Goal: Find specific page/section: Find specific page/section

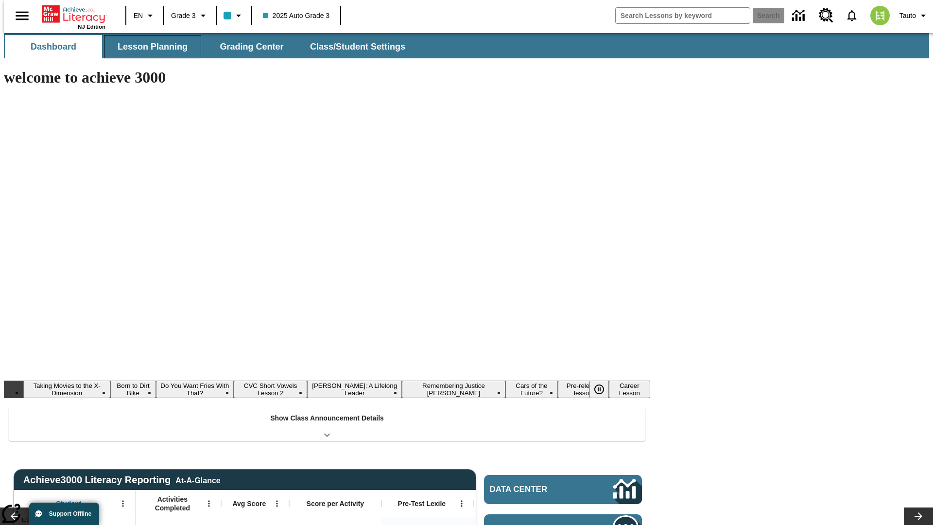
click at [149, 47] on button "Lesson Planning" at bounding box center [152, 46] width 97 height 23
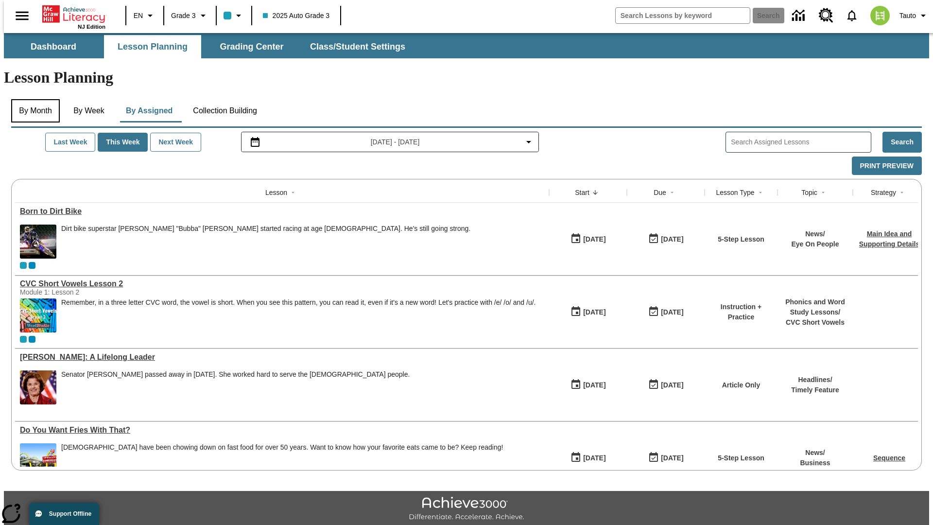
click at [33, 99] on button "By Month" at bounding box center [35, 110] width 49 height 23
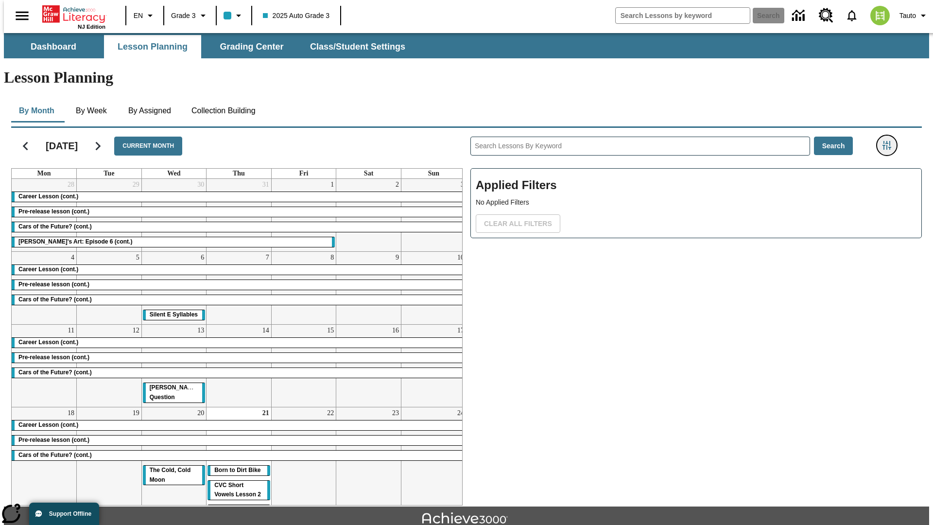
click at [890, 141] on icon "Filters Side menu" at bounding box center [887, 145] width 9 height 9
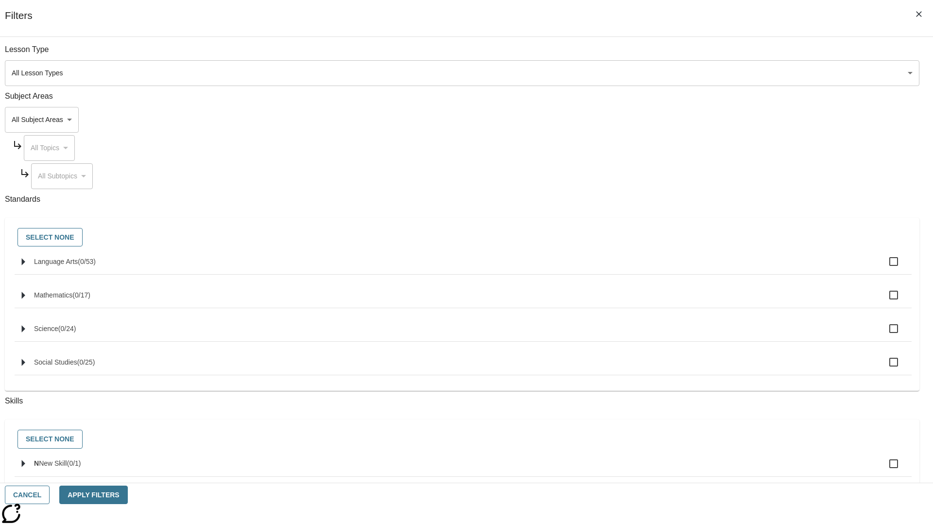
scroll to position [2, 0]
click at [25, 465] on icon "Select skills" at bounding box center [23, 461] width 3 height 7
click at [50, 495] on button "Cancel" at bounding box center [27, 495] width 45 height 19
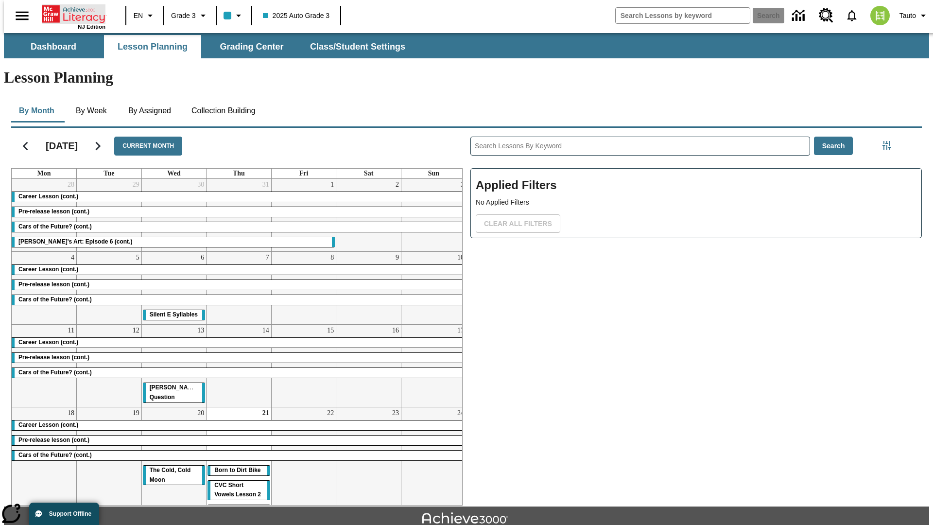
click at [70, 13] on icon "Home" at bounding box center [74, 13] width 65 height 19
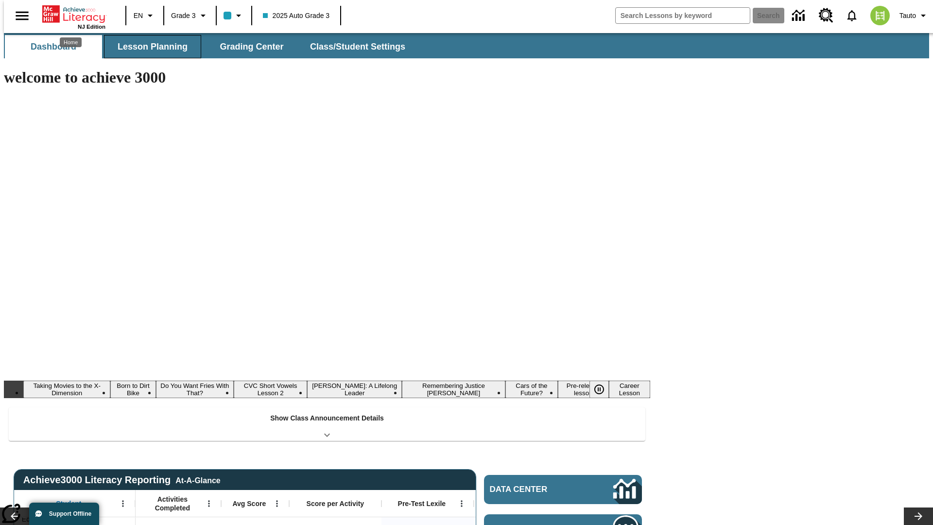
click at [149, 47] on button "Lesson Planning" at bounding box center [152, 46] width 97 height 23
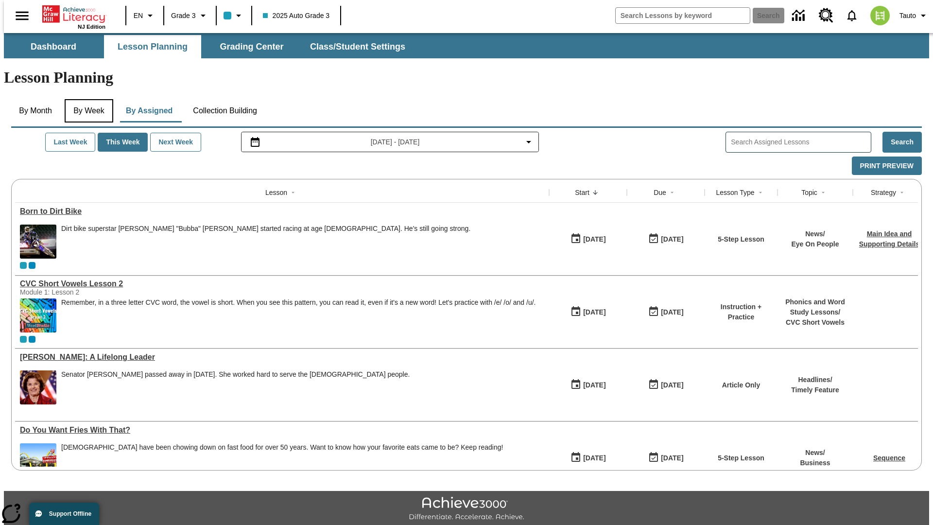
click at [87, 99] on button "By Week" at bounding box center [89, 110] width 49 height 23
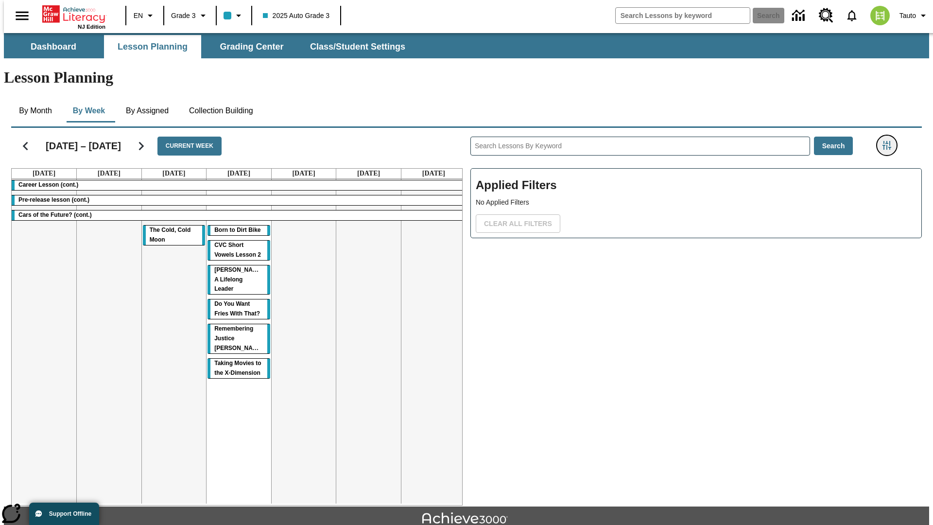
click at [890, 141] on icon "Filters Side menu" at bounding box center [887, 145] width 9 height 9
